Goal: Find specific page/section

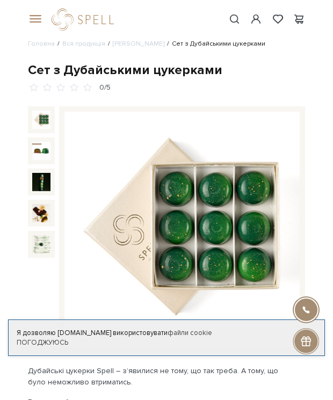
click at [235, 20] on span at bounding box center [234, 18] width 13 height 11
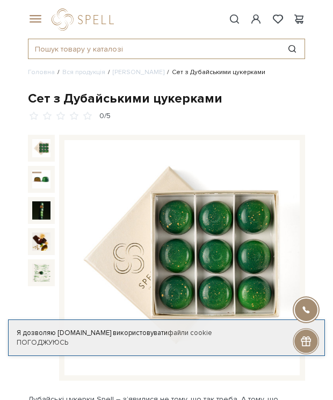
click at [209, 46] on input "text" at bounding box center [154, 48] width 252 height 19
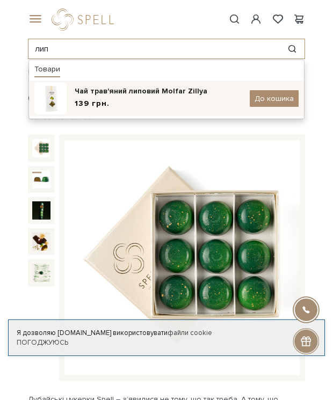
type input "лип"
click at [198, 86] on div "Чай трав'яний липовий Molfar Zillya" at bounding box center [158, 91] width 167 height 11
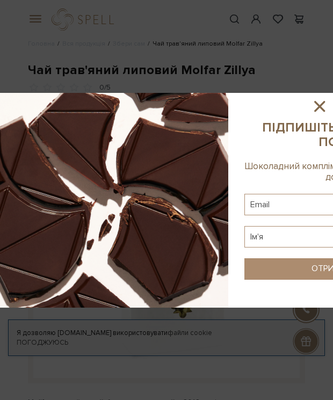
drag, startPoint x: 326, startPoint y: 109, endPoint x: 213, endPoint y: 40, distance: 132.0
click at [323, 107] on icon at bounding box center [320, 106] width 18 height 18
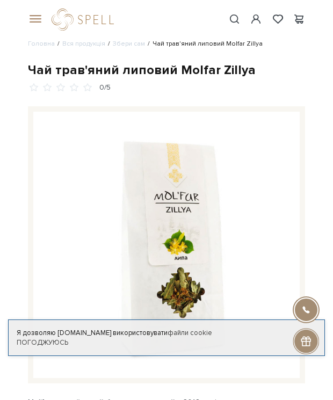
click at [227, 22] on div at bounding box center [267, 20] width 90 height 10
click at [233, 22] on span at bounding box center [234, 18] width 13 height 11
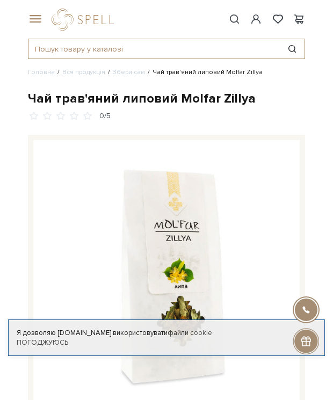
click at [144, 52] on input "text" at bounding box center [154, 48] width 252 height 19
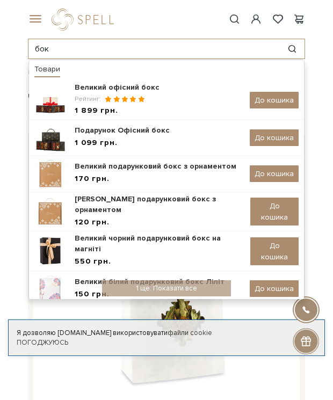
type input "бок"
